Goal: Information Seeking & Learning: Learn about a topic

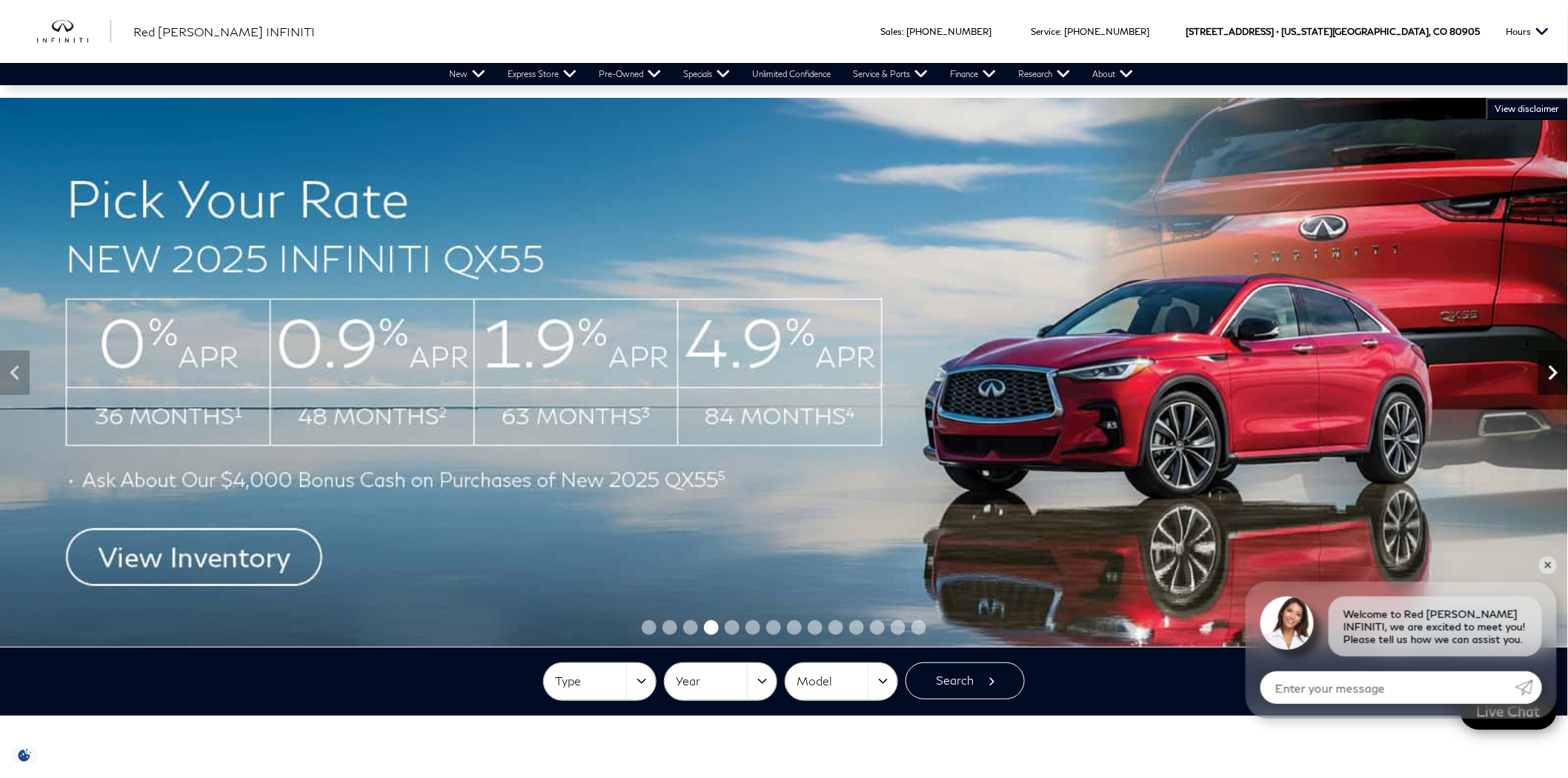
click at [1565, 372] on icon "Next" at bounding box center [1554, 373] width 30 height 30
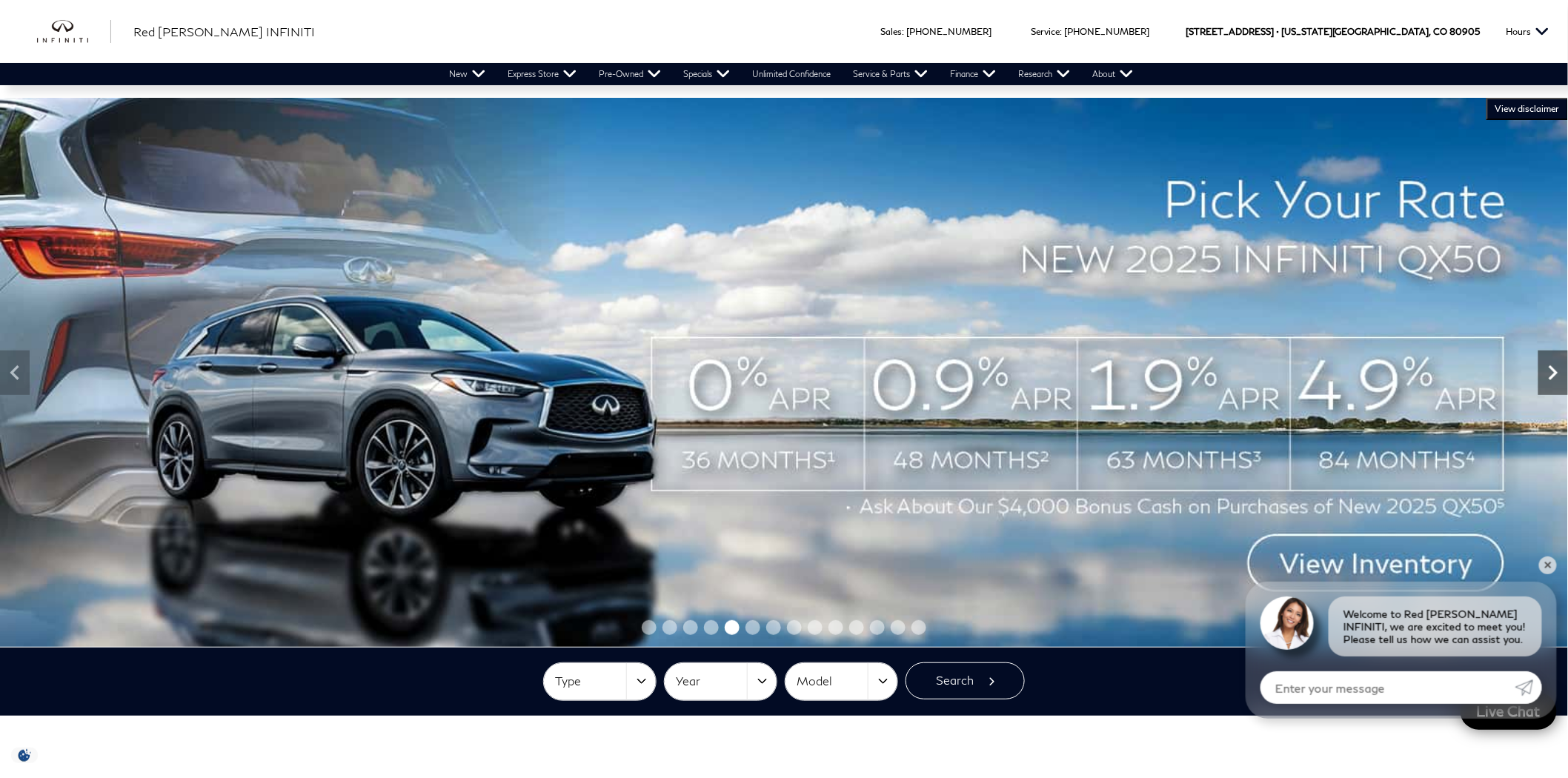
click at [1565, 372] on icon "Next" at bounding box center [1554, 373] width 30 height 30
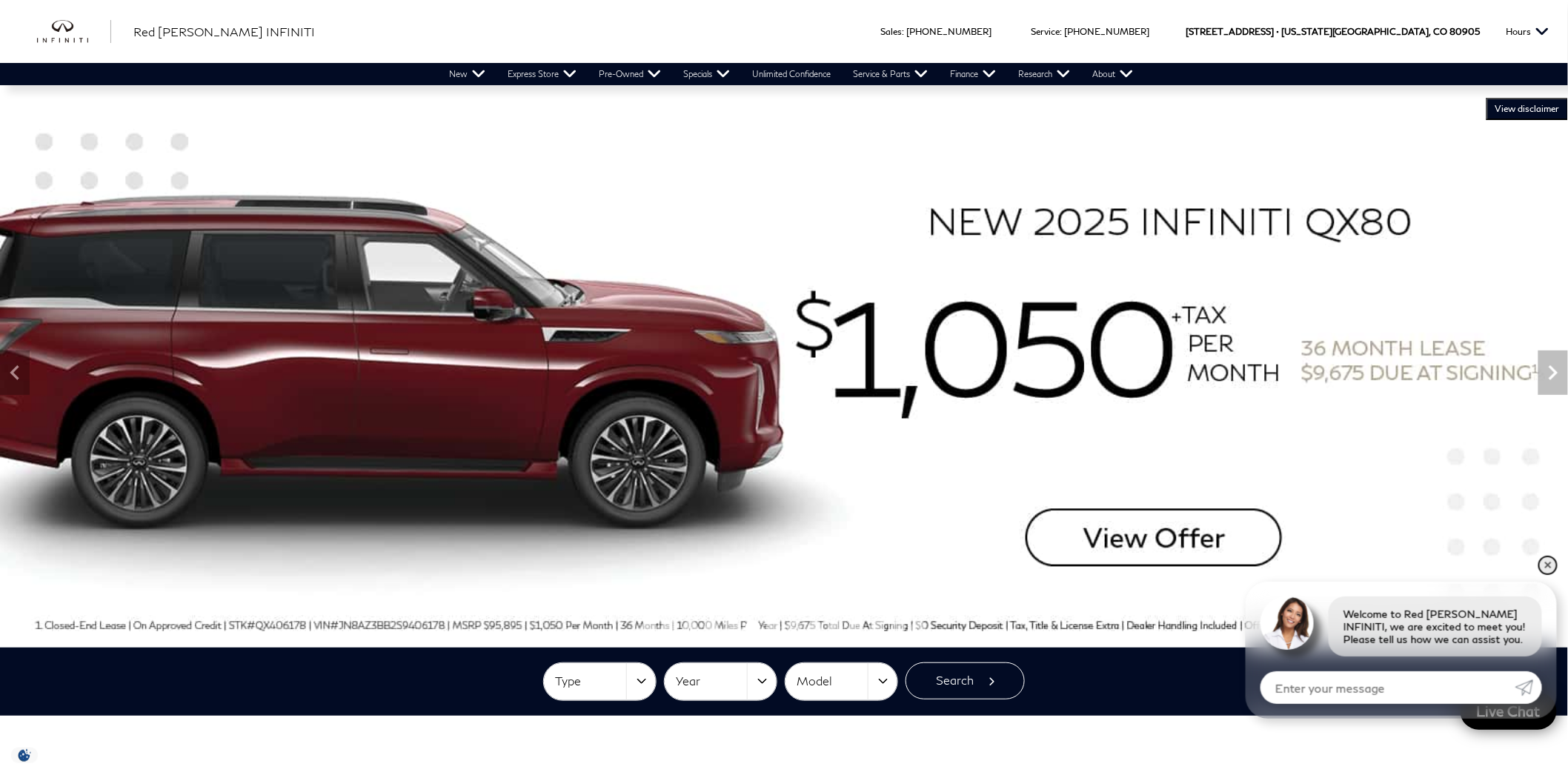
click at [1553, 567] on link "✕" at bounding box center [1549, 566] width 18 height 18
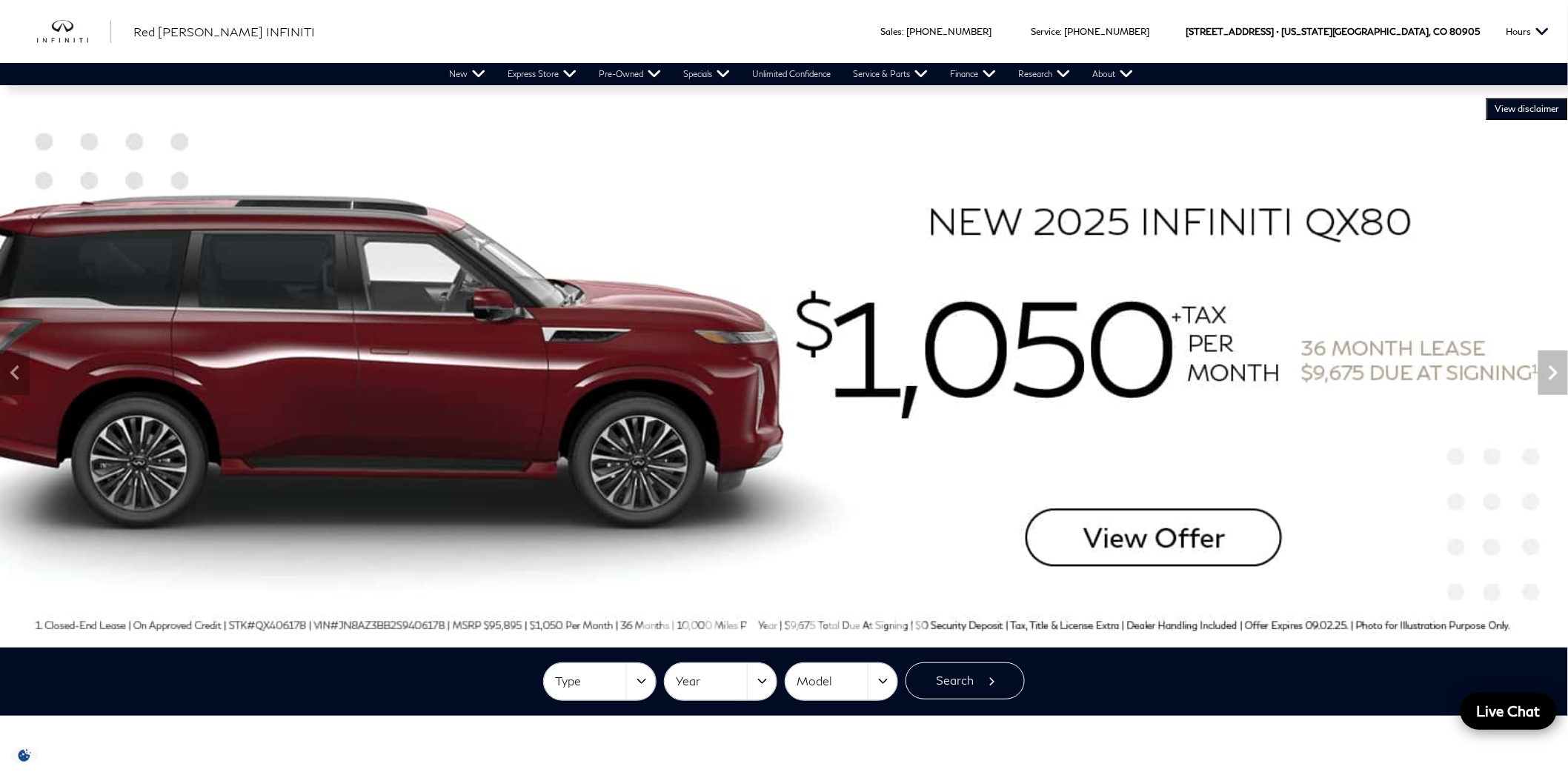
click at [1495, 106] on button "VIEW DISCLAIMER HIDE DISCLAIMER" at bounding box center [1527, 108] width 82 height 22
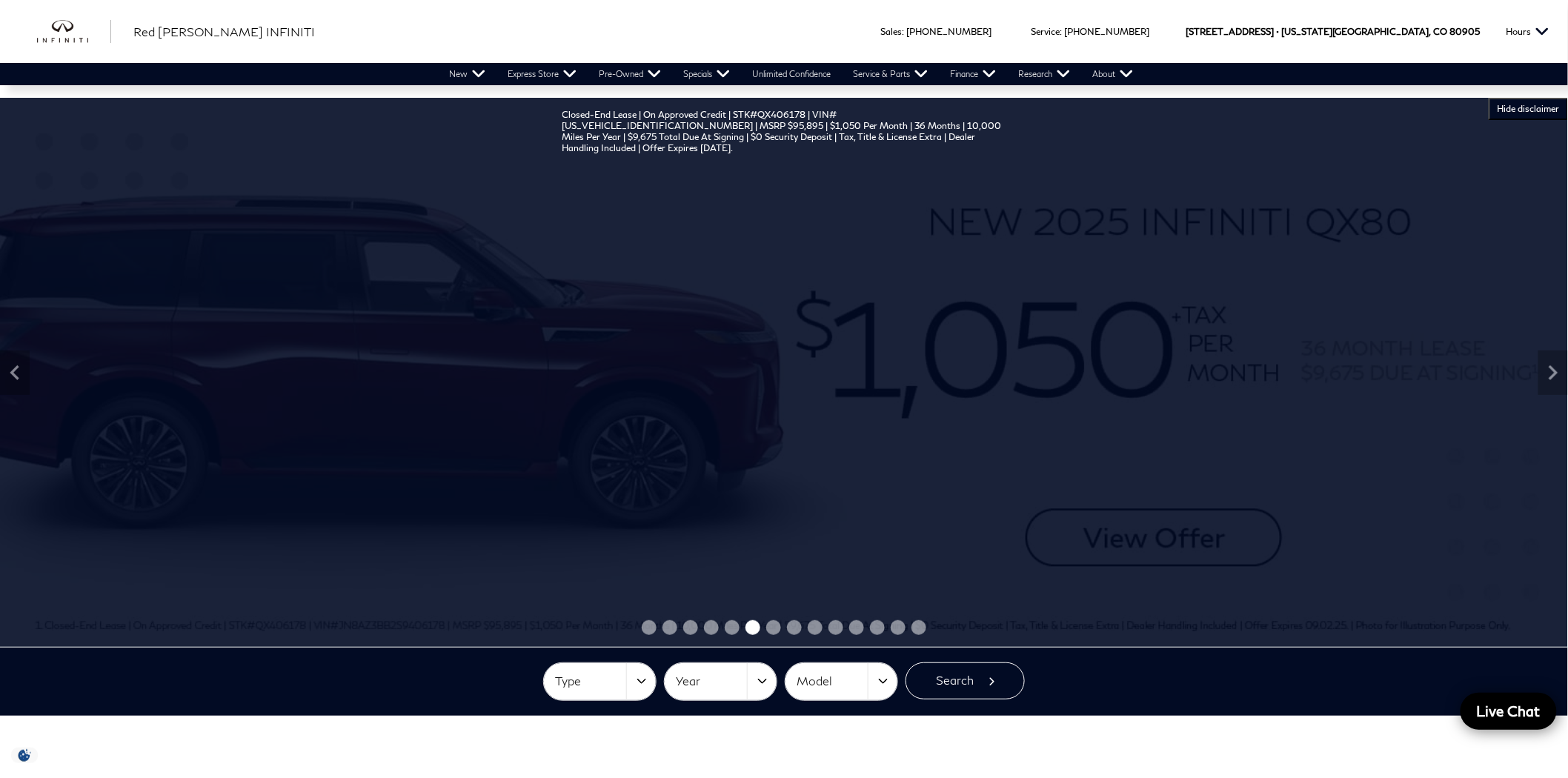
click at [1495, 106] on button "VIEW DISCLAIMER HIDE DISCLAIMER" at bounding box center [1528, 108] width 80 height 22
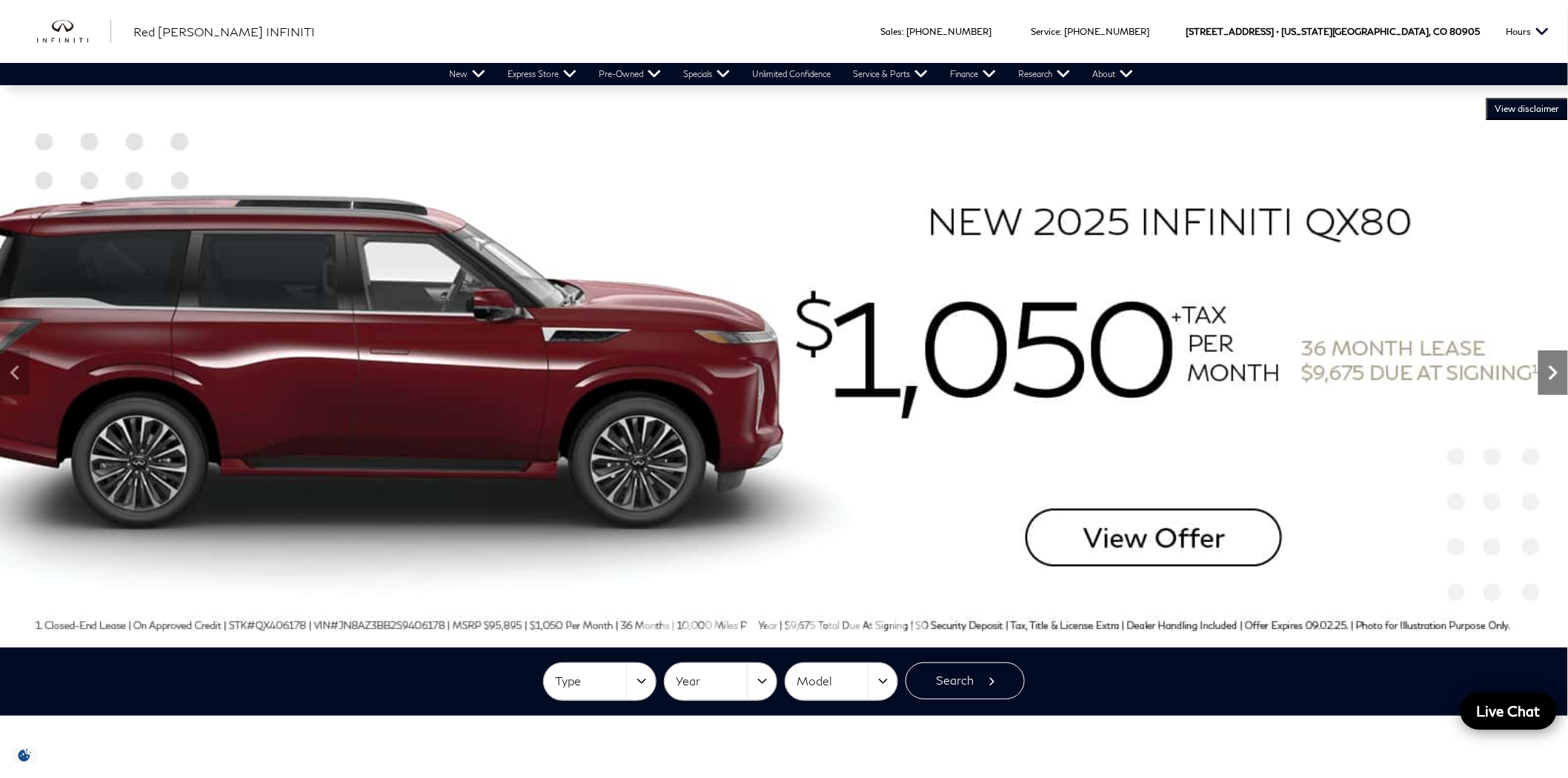
click at [1553, 373] on icon "Next" at bounding box center [1554, 373] width 30 height 30
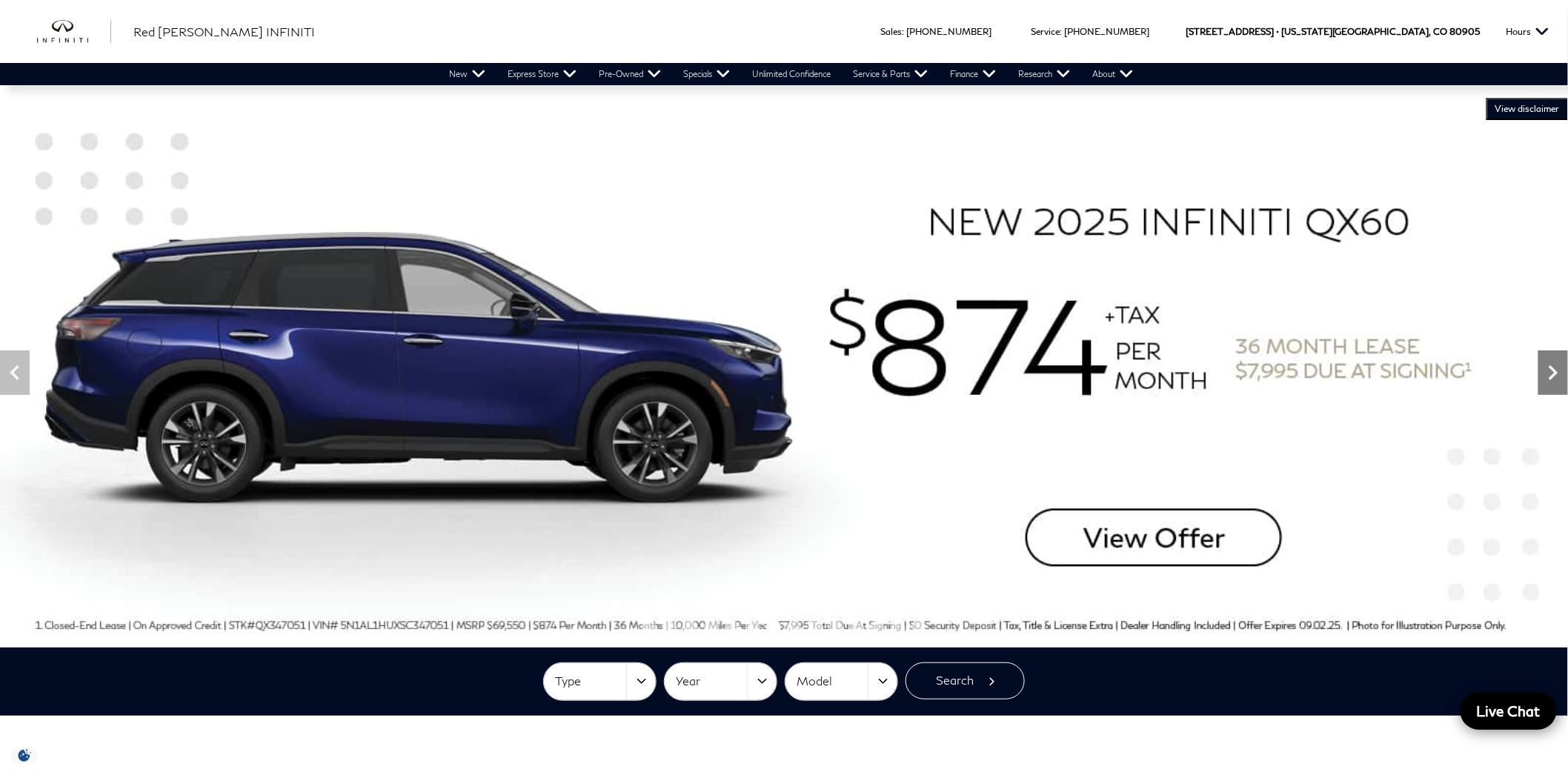
click at [1553, 373] on icon "Next" at bounding box center [1554, 373] width 30 height 30
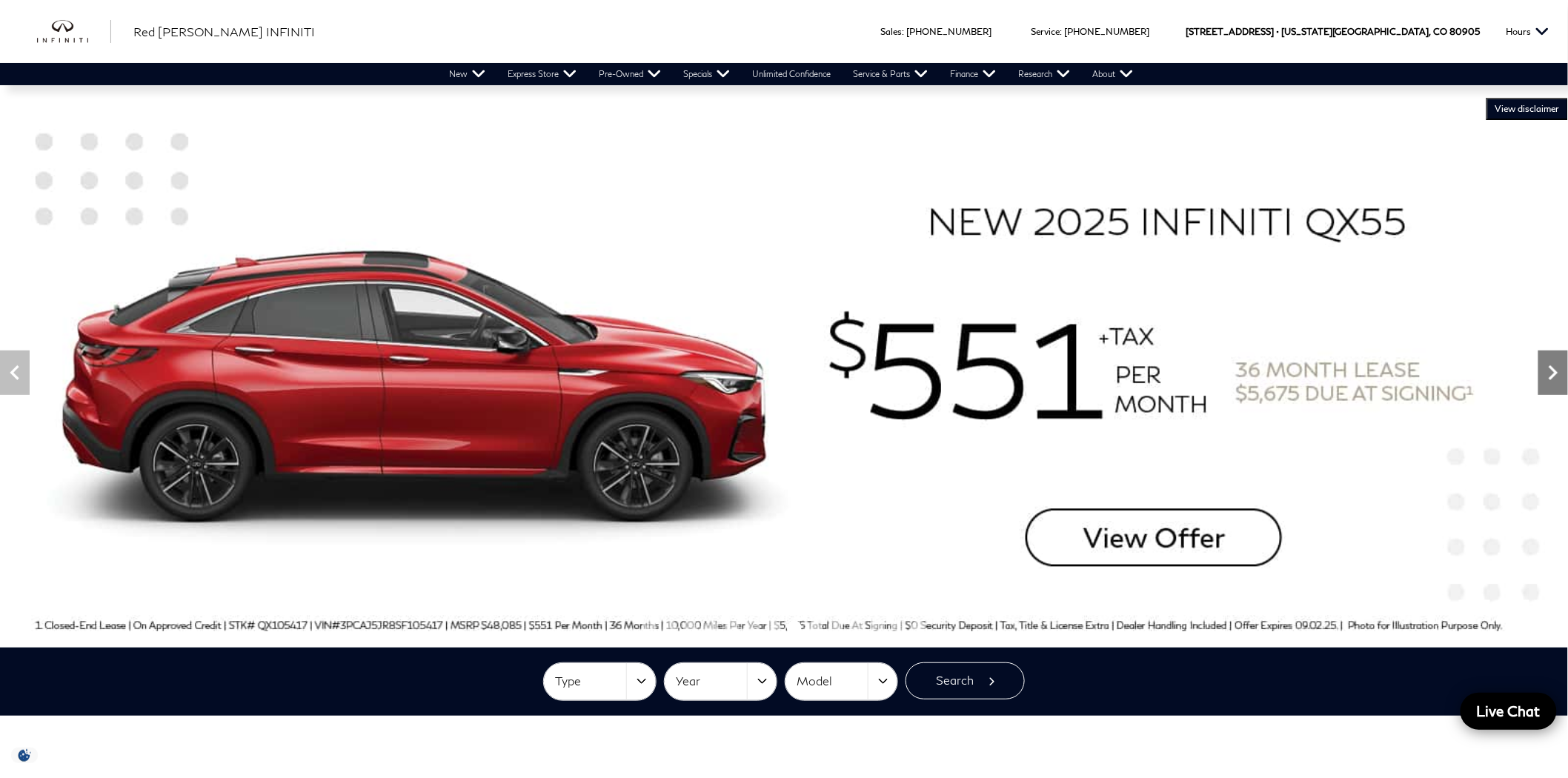
click at [1553, 373] on icon "Next" at bounding box center [1554, 373] width 30 height 30
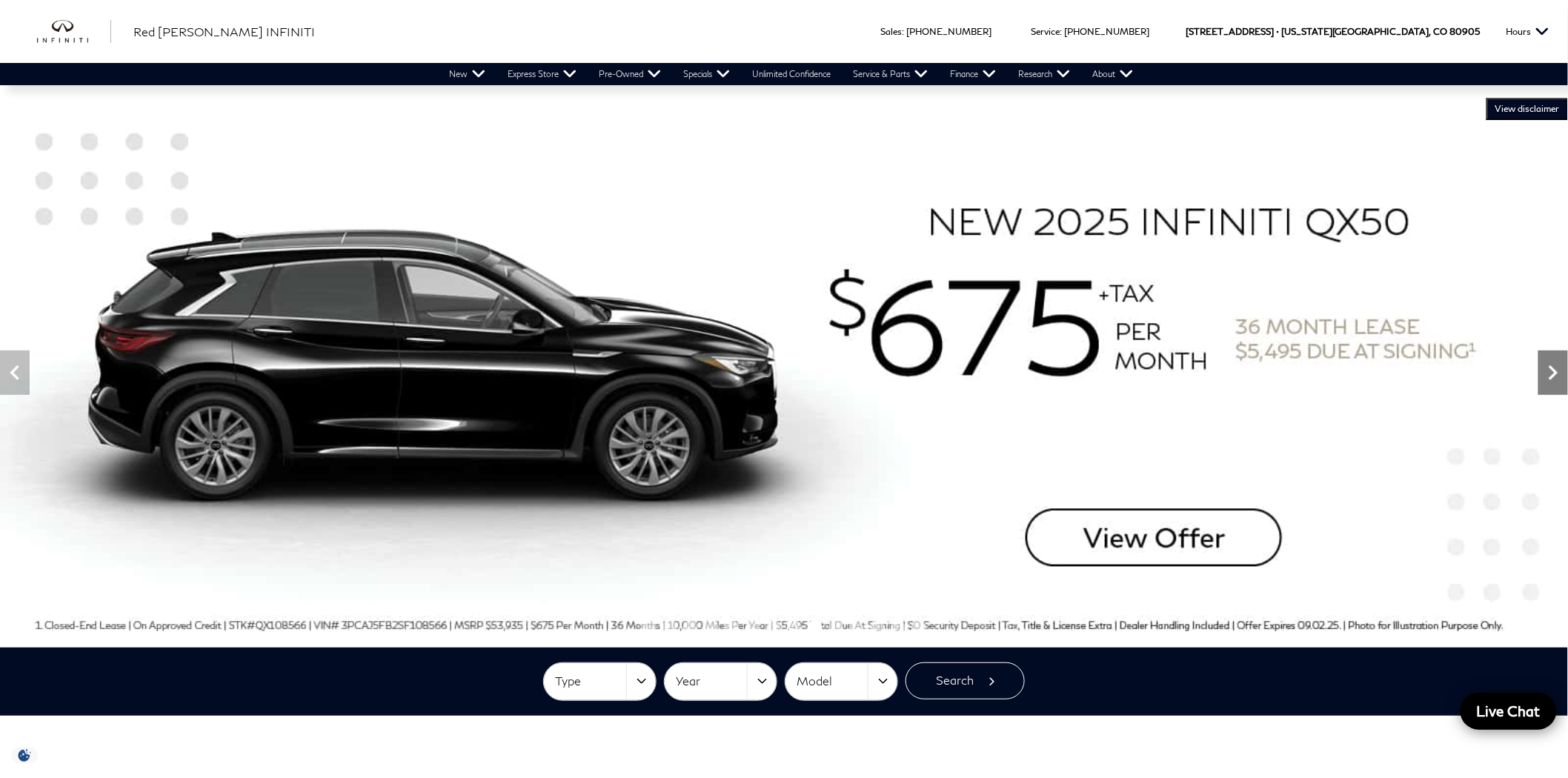
click at [1553, 373] on icon "Next" at bounding box center [1554, 373] width 30 height 30
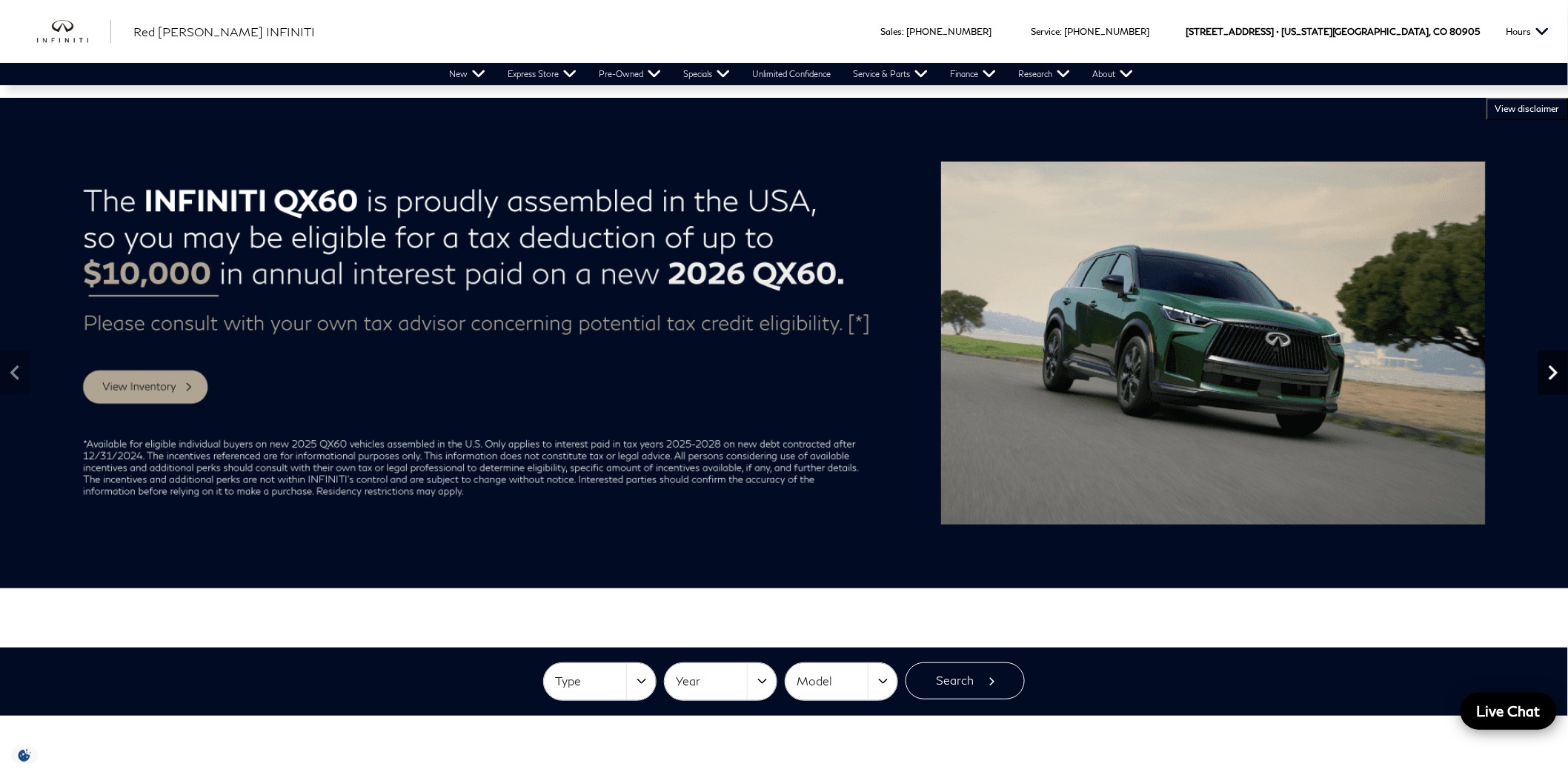
click at [1553, 373] on icon "Next" at bounding box center [1554, 373] width 30 height 30
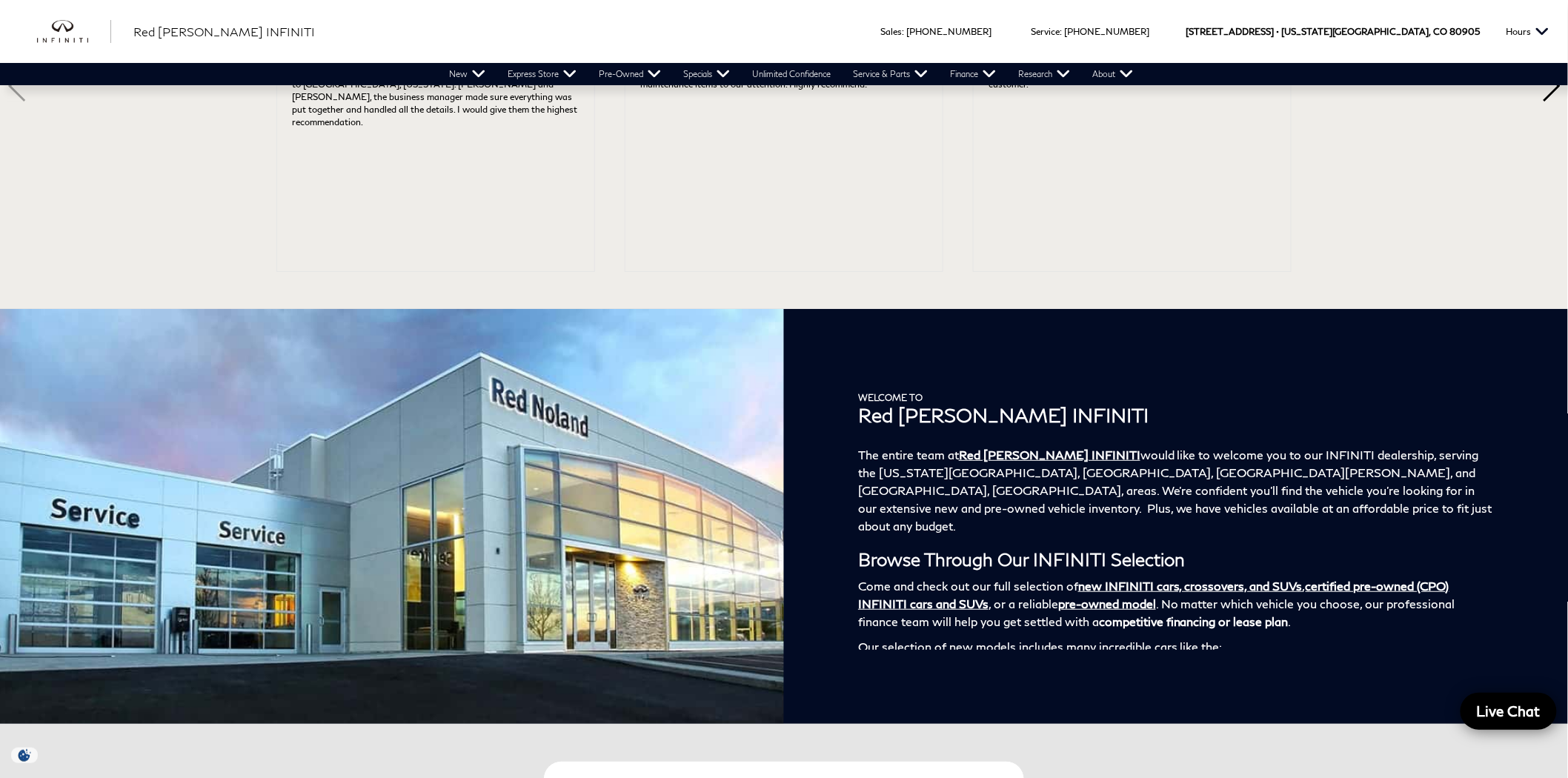
scroll to position [2263, 0]
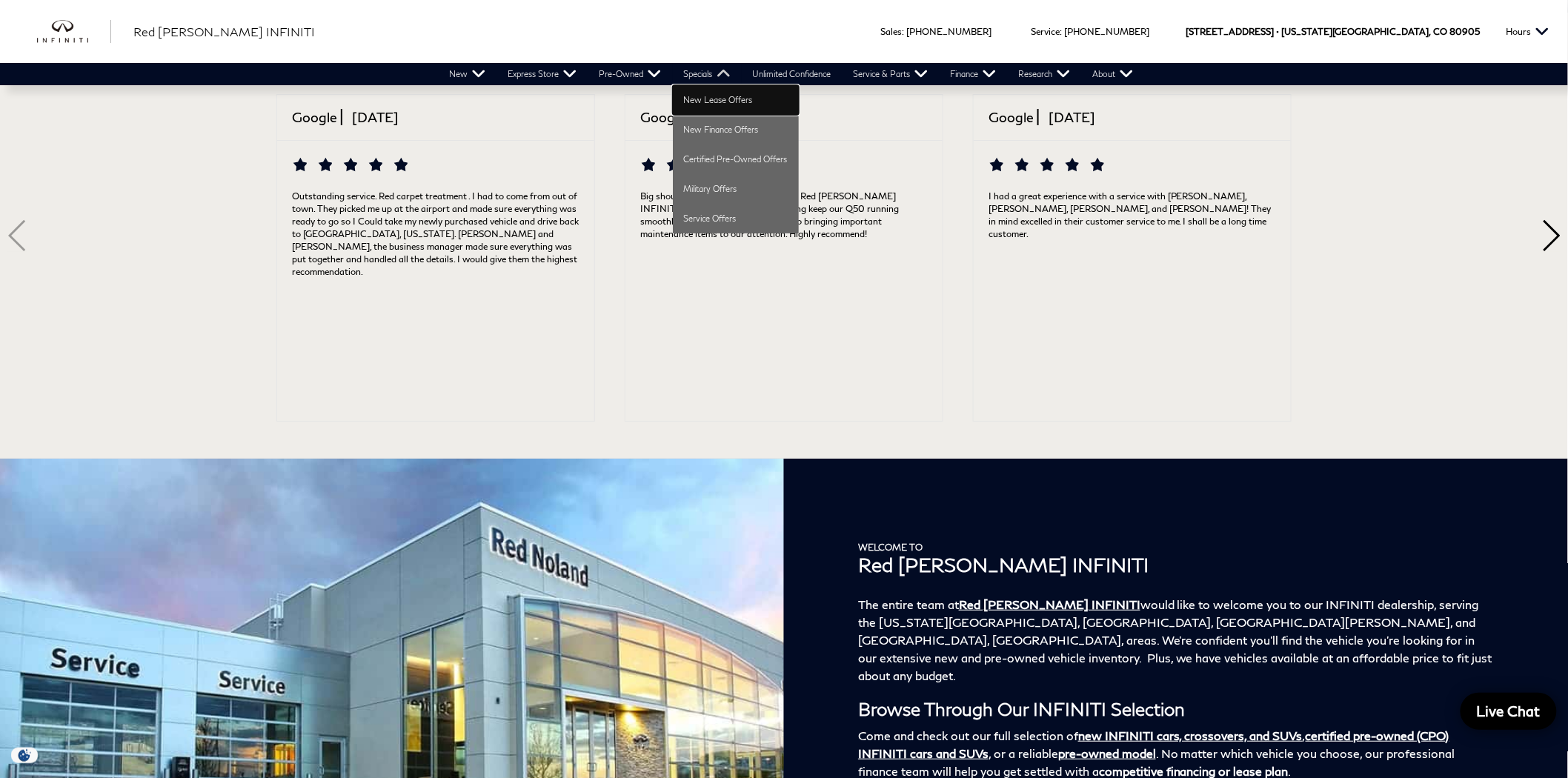
click at [692, 100] on link "New Lease Offers" at bounding box center [736, 100] width 126 height 30
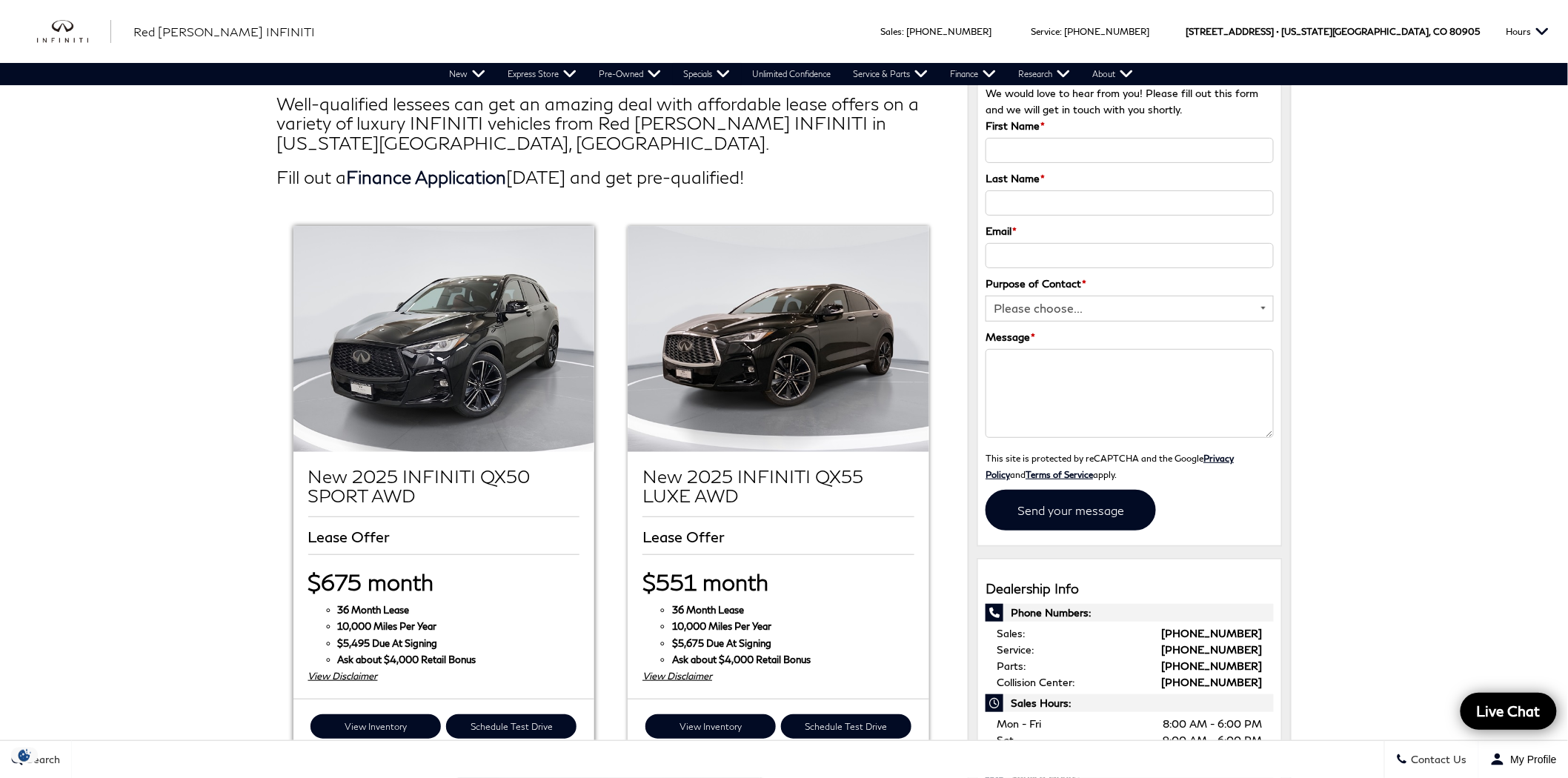
scroll to position [247, 0]
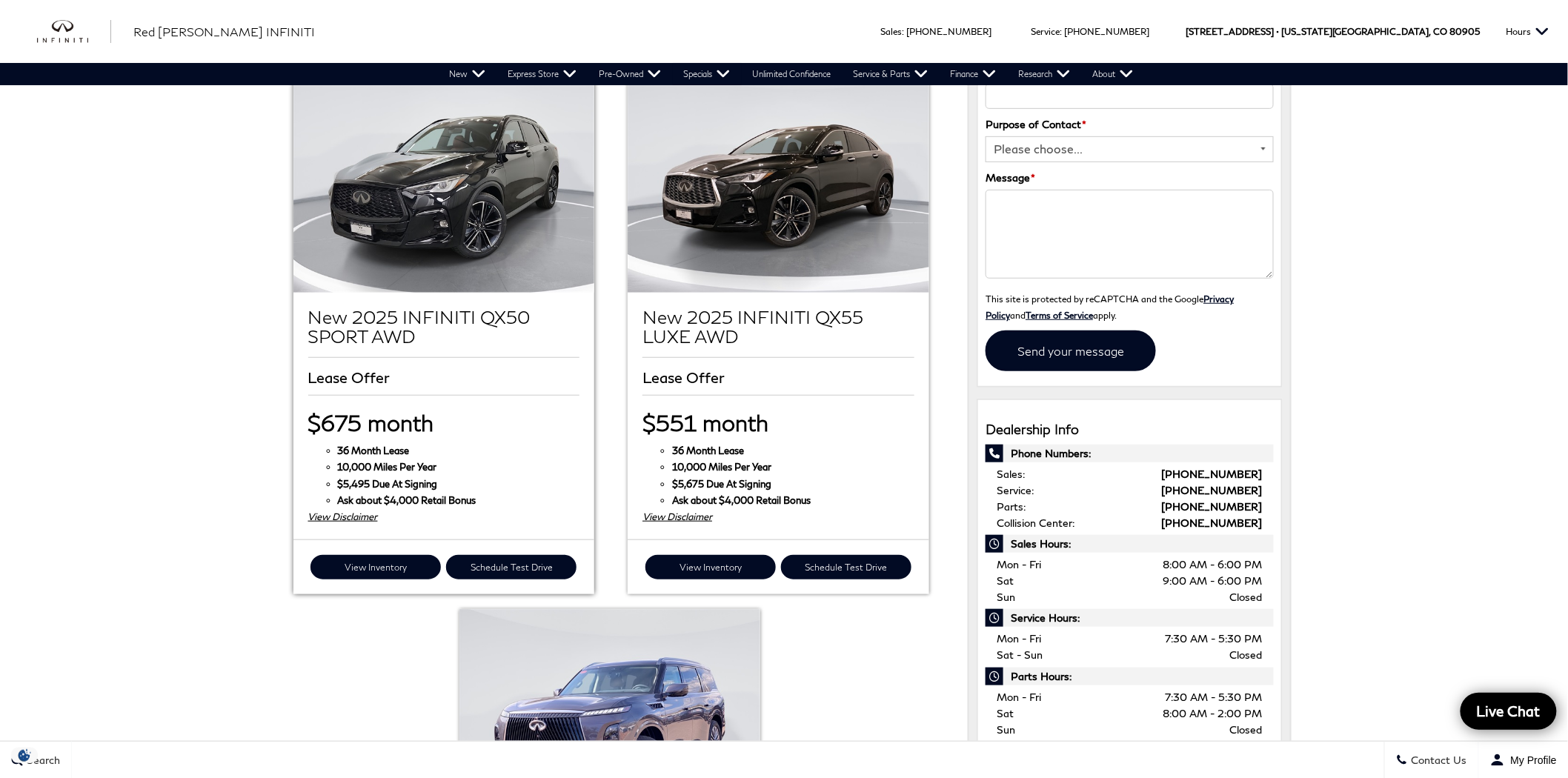
click at [361, 514] on div "View Disclaimer" at bounding box center [444, 516] width 271 height 17
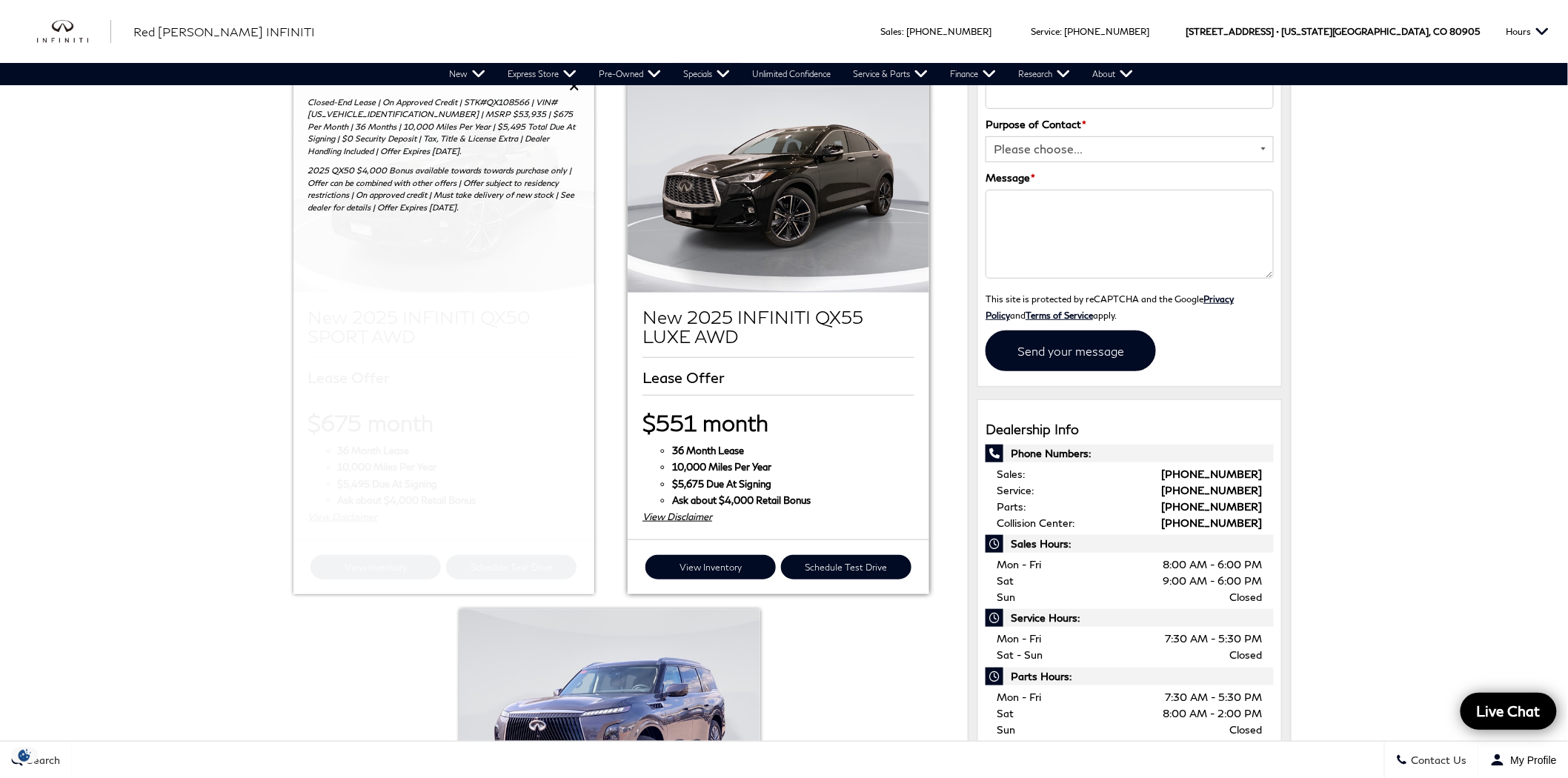
click at [660, 516] on div "View Disclaimer" at bounding box center [778, 516] width 271 height 17
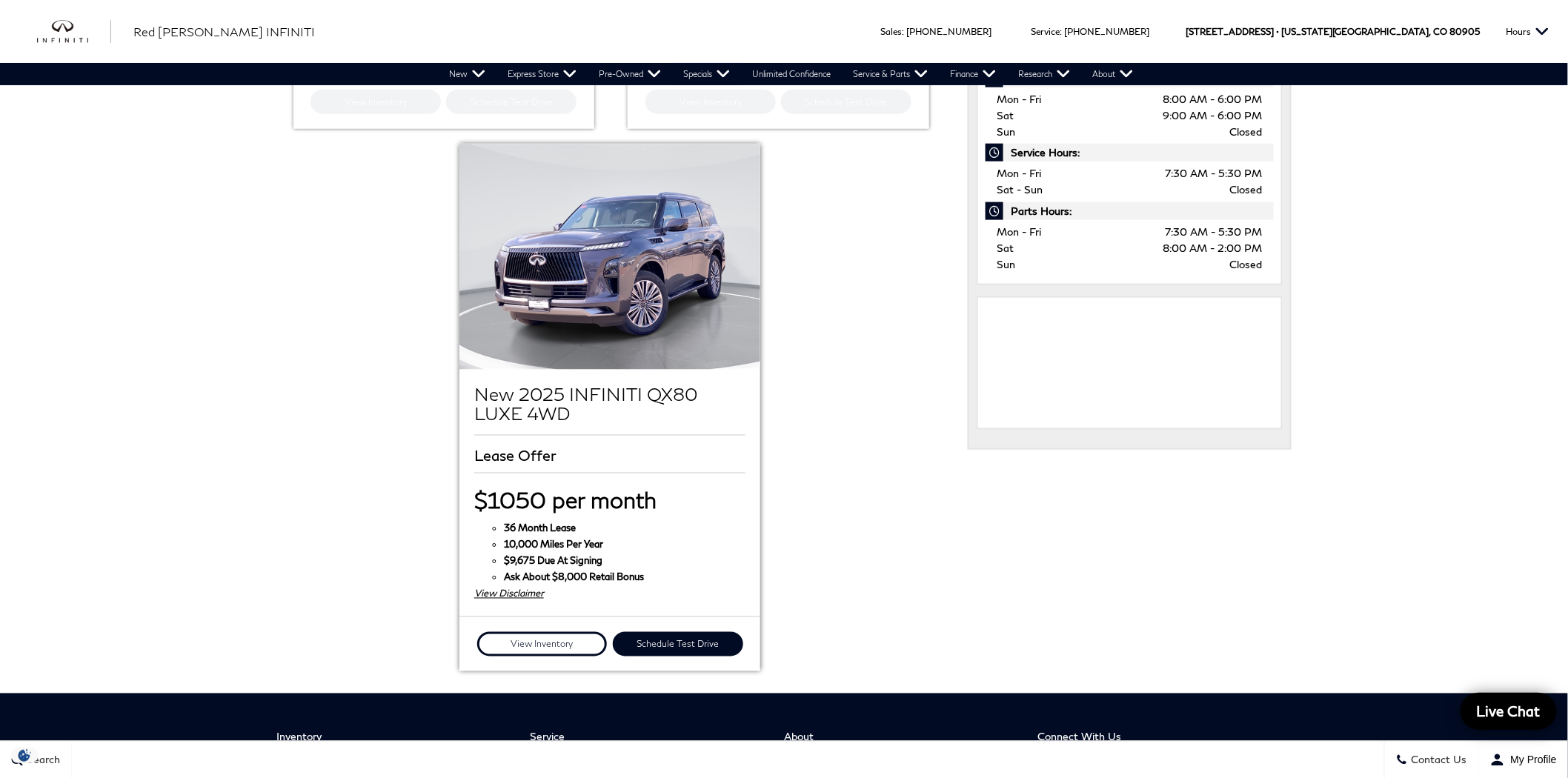
scroll to position [741, 0]
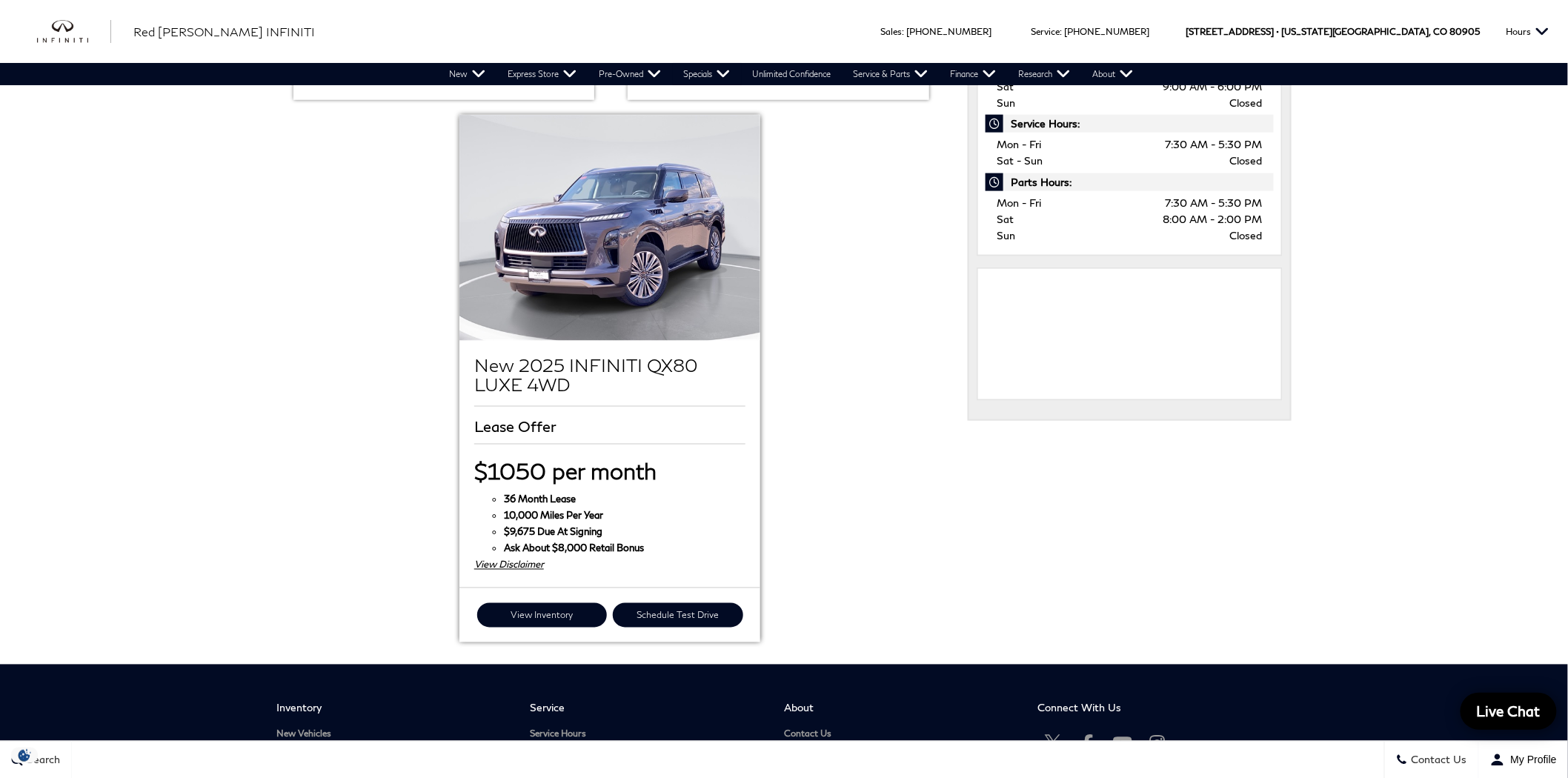
click at [525, 559] on div "View Disclaimer" at bounding box center [610, 565] width 271 height 17
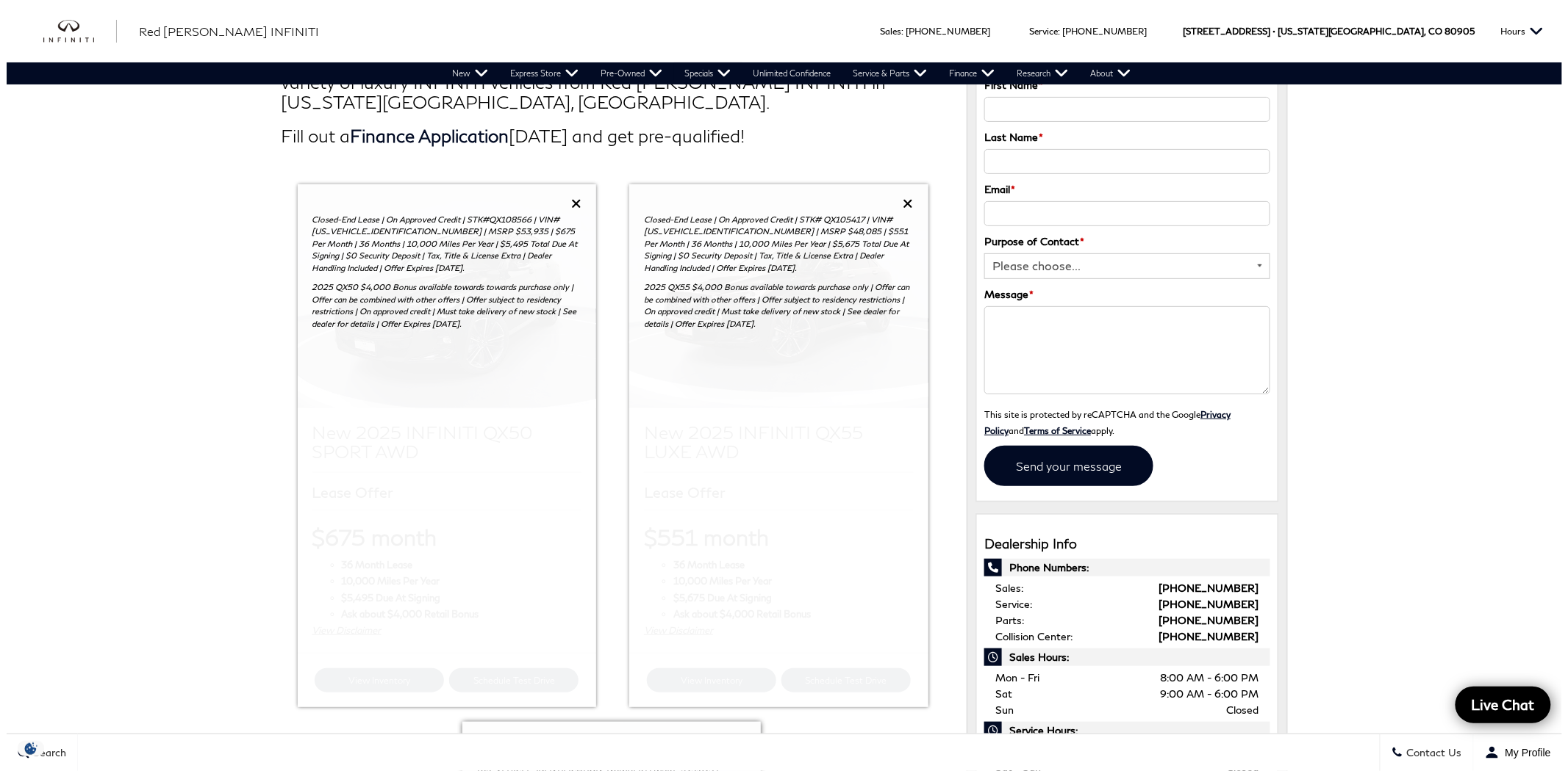
scroll to position [0, 0]
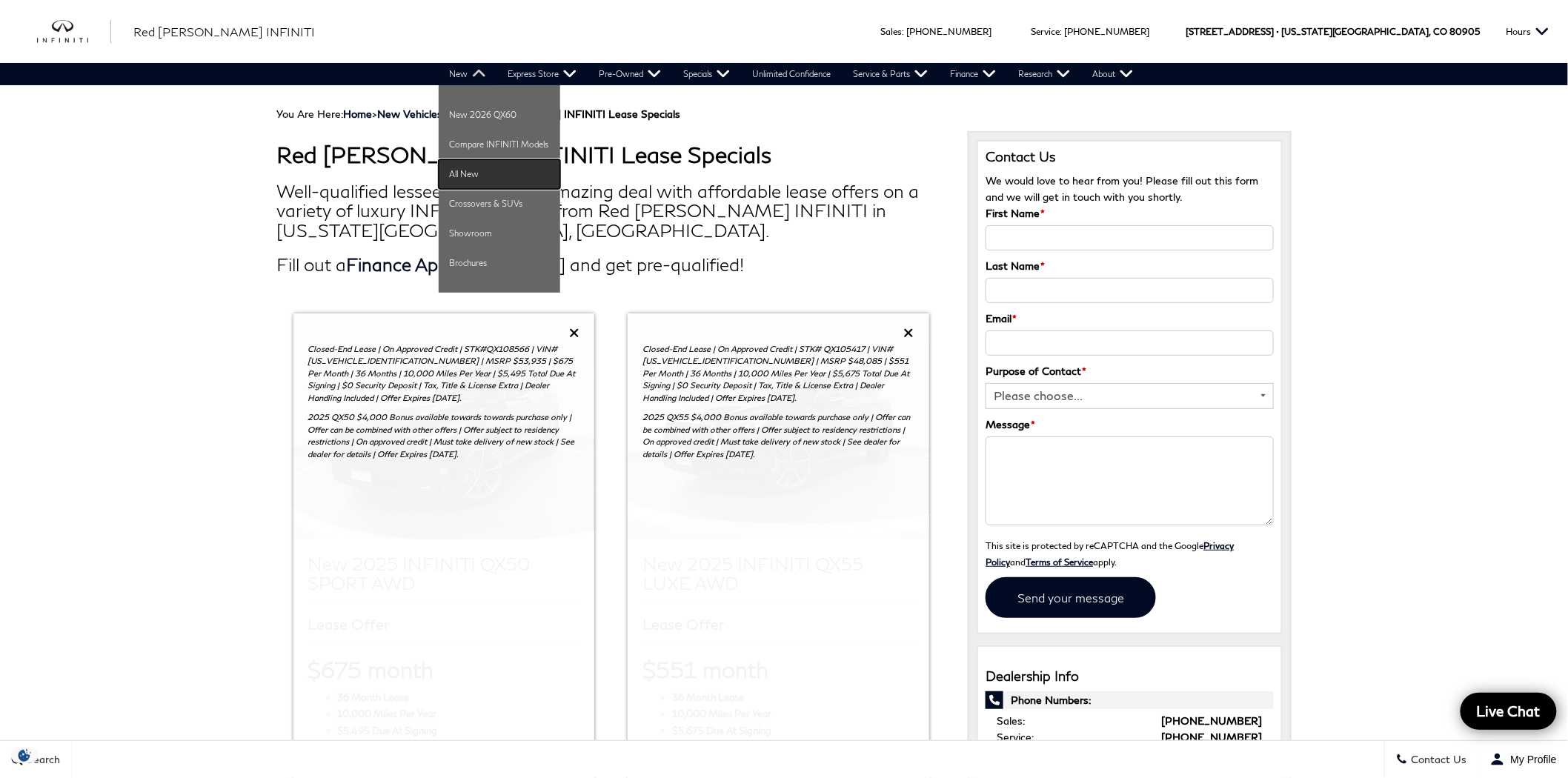
click at [462, 173] on link "All New" at bounding box center [499, 174] width 122 height 30
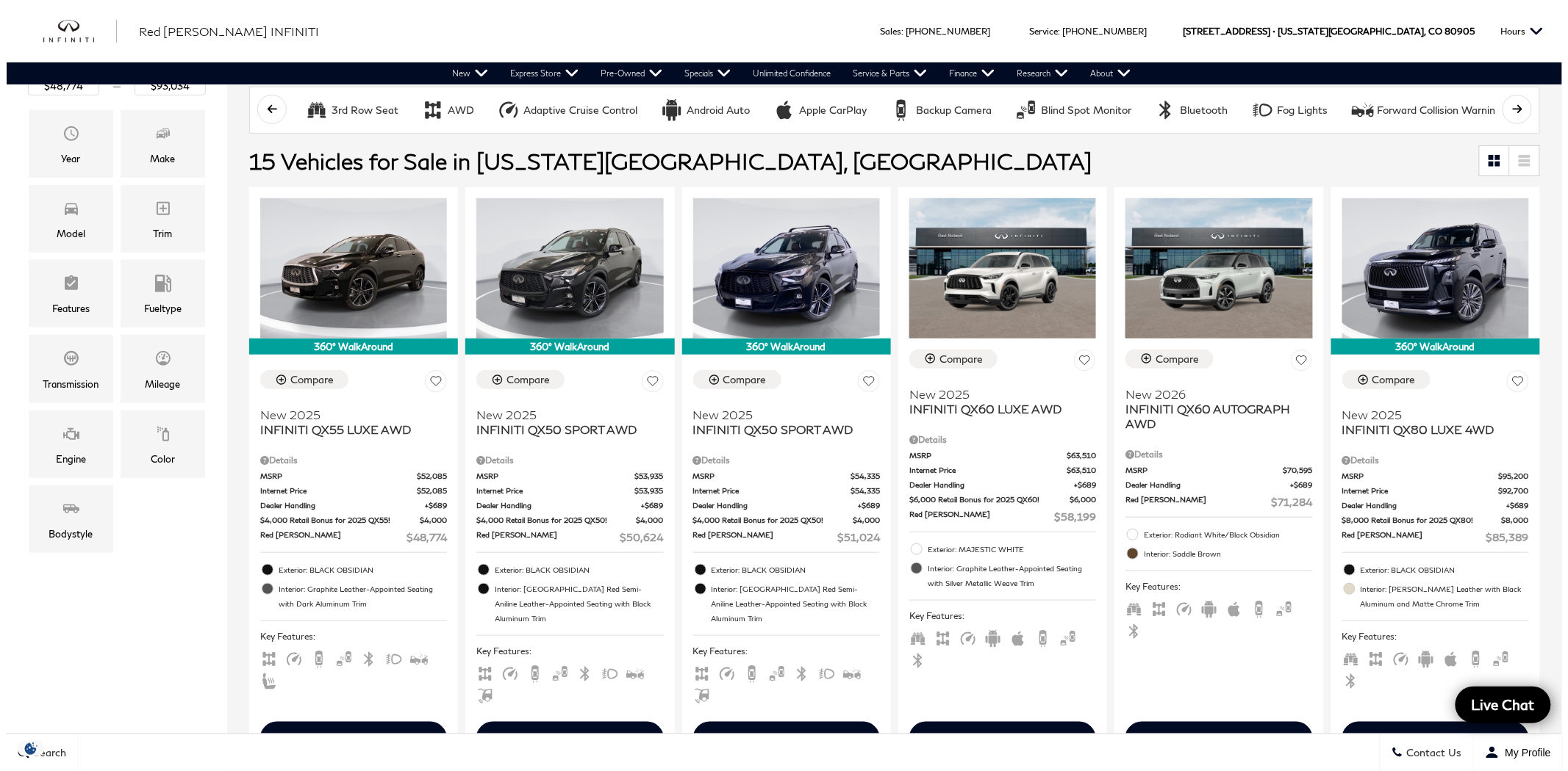
scroll to position [200, 0]
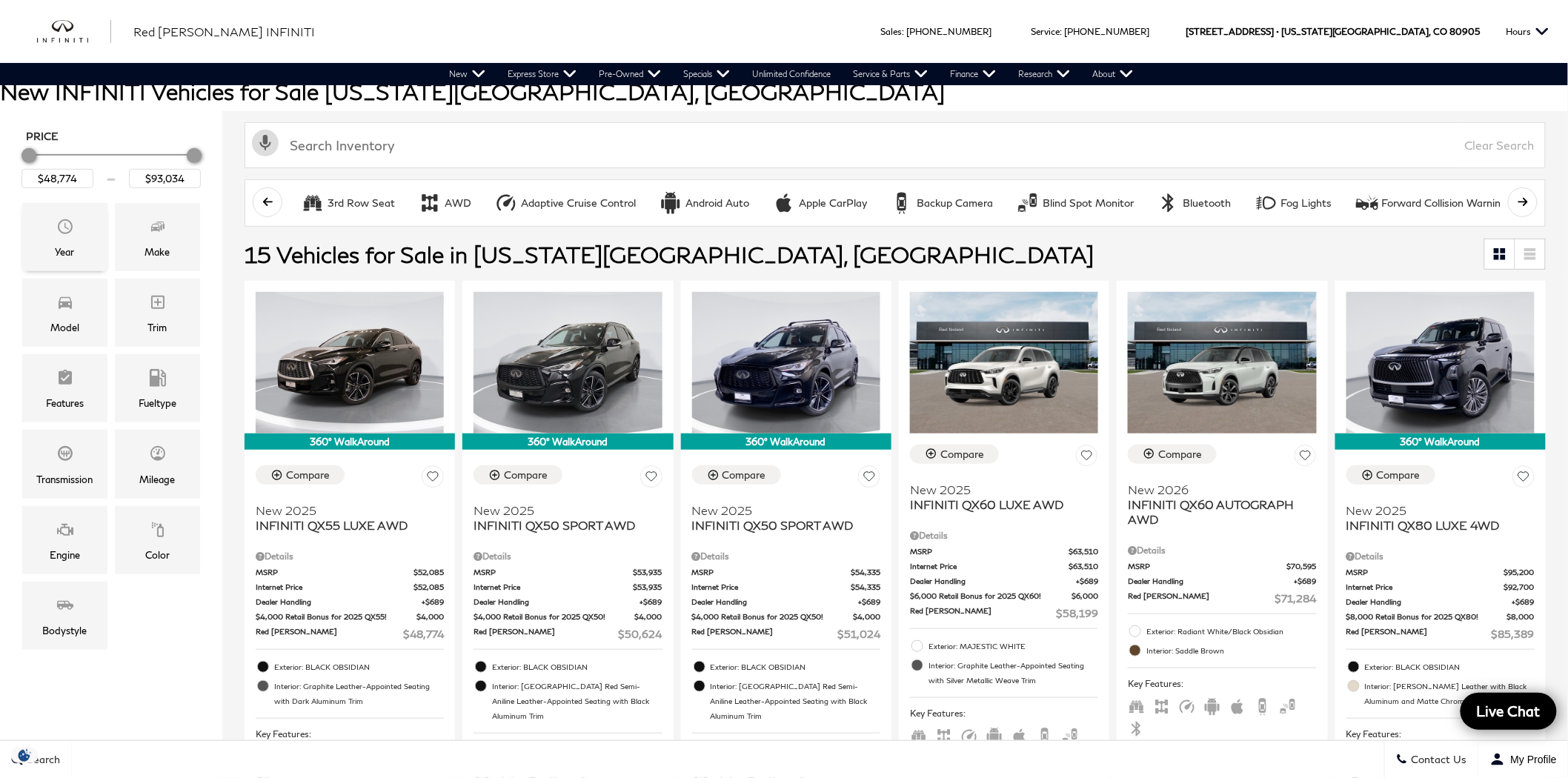
click at [69, 241] on span "Year" at bounding box center [65, 229] width 18 height 30
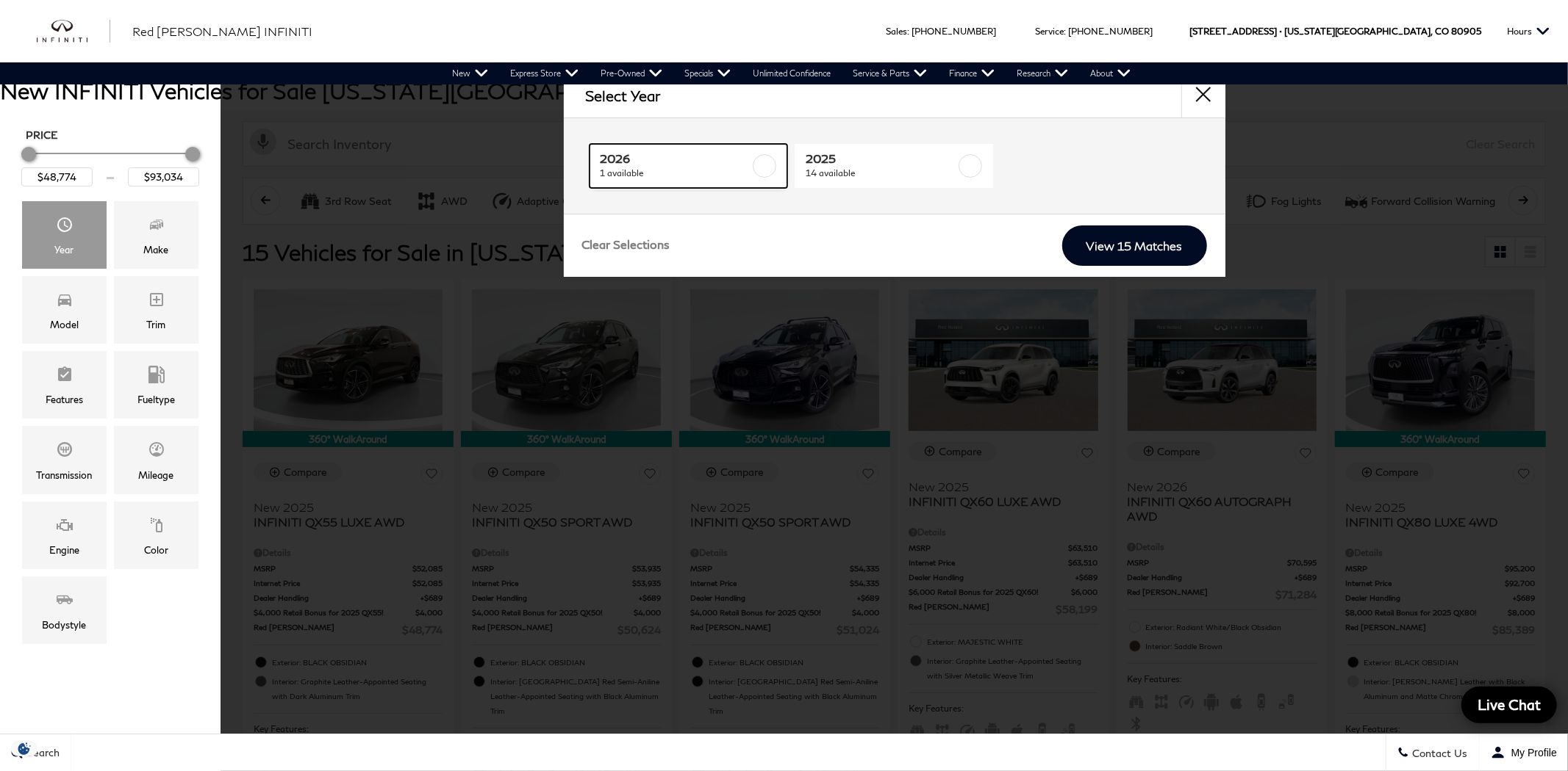
click at [737, 166] on span "1 available" at bounding box center [675, 173] width 150 height 15
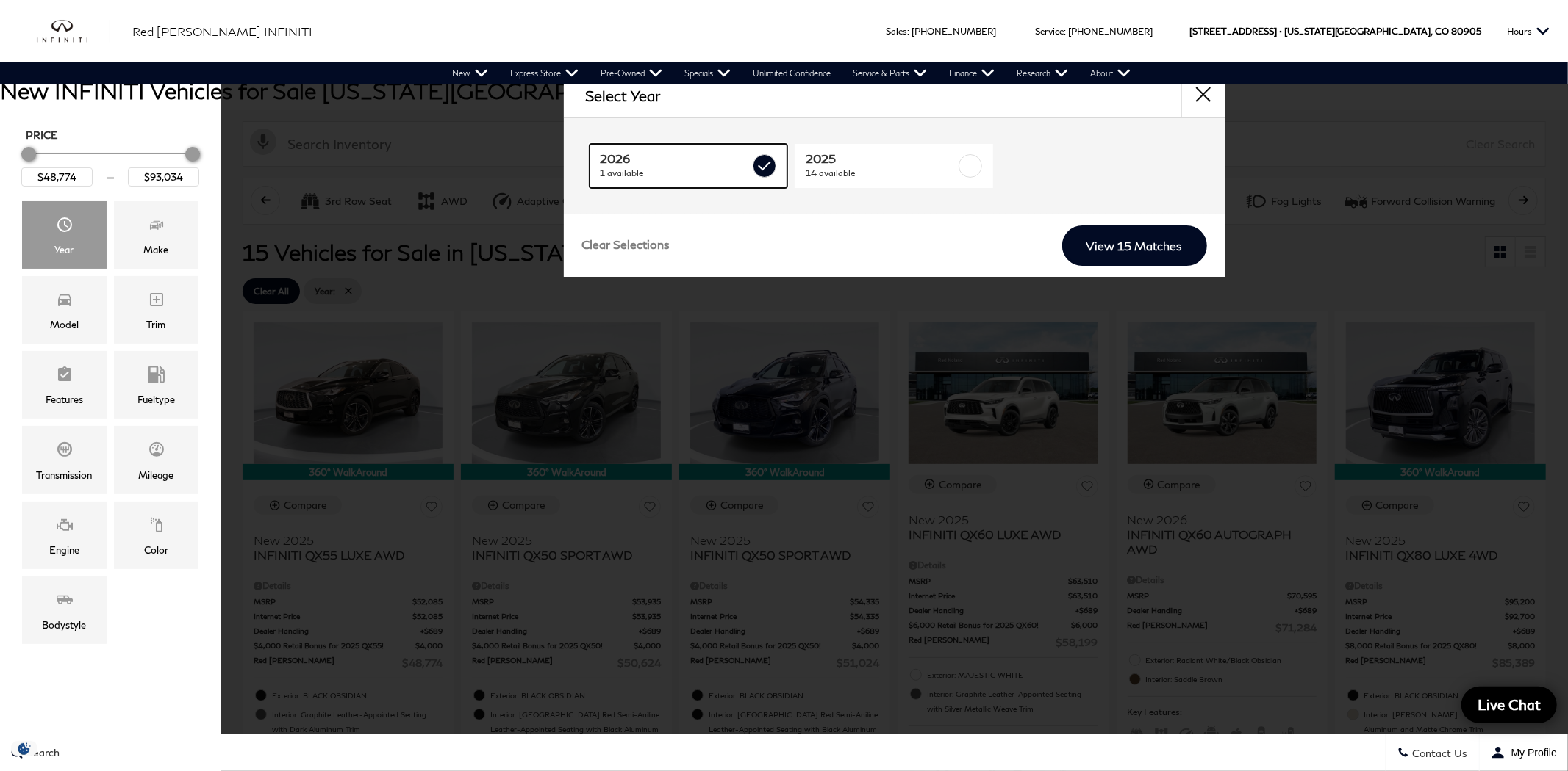
type input "$71,284"
checkbox input "true"
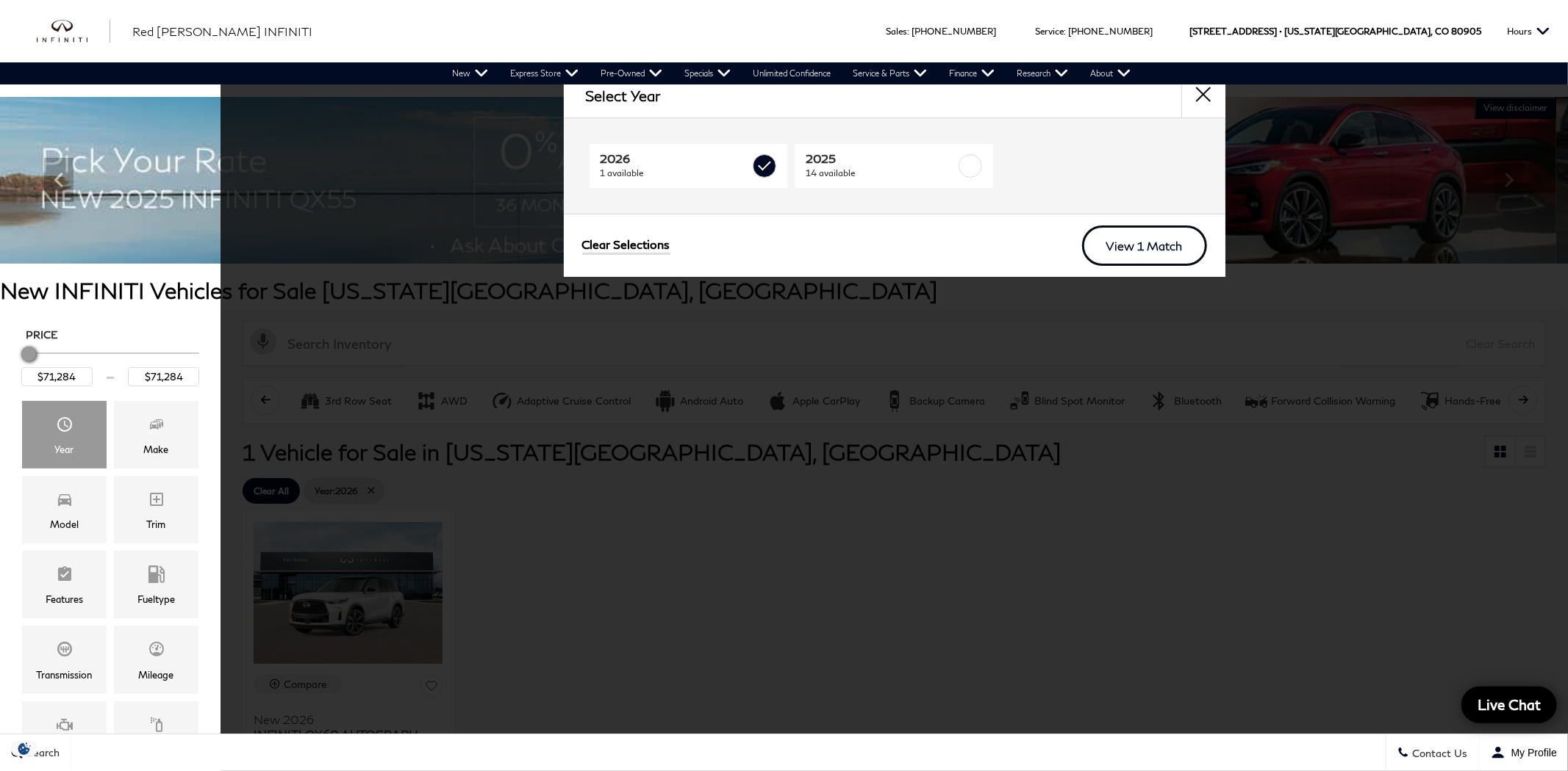
click at [1136, 238] on link "View 1 Match" at bounding box center [1143, 245] width 125 height 40
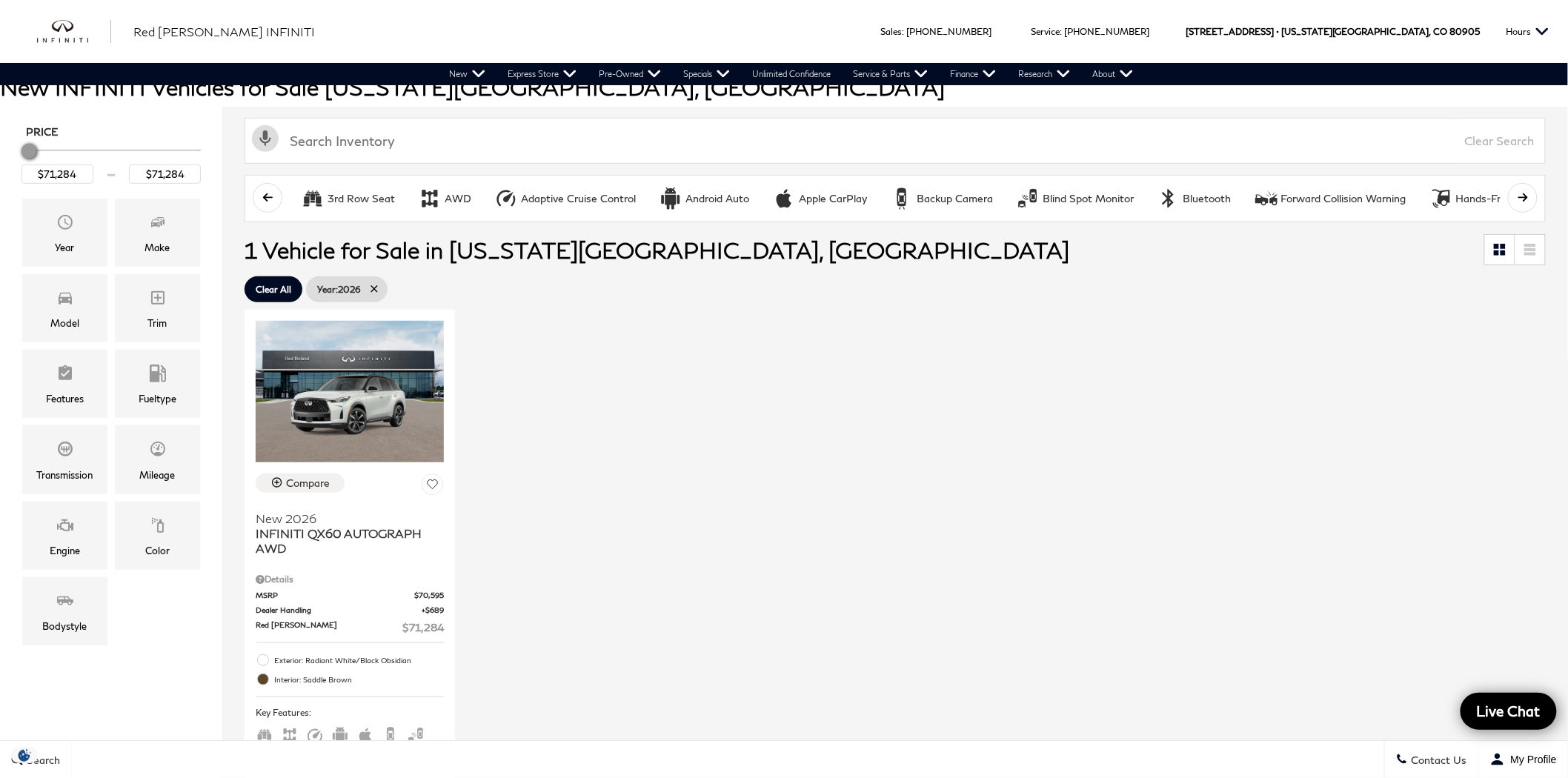
scroll to position [247, 0]
